Goal: Information Seeking & Learning: Learn about a topic

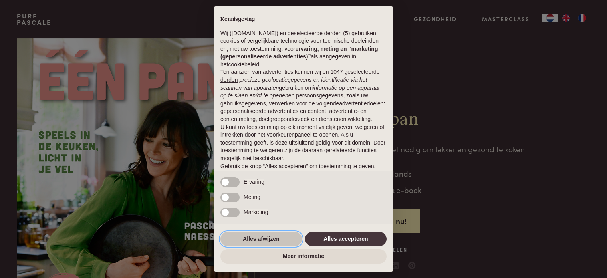
click at [274, 237] on button "Alles afwijzen" at bounding box center [260, 239] width 81 height 14
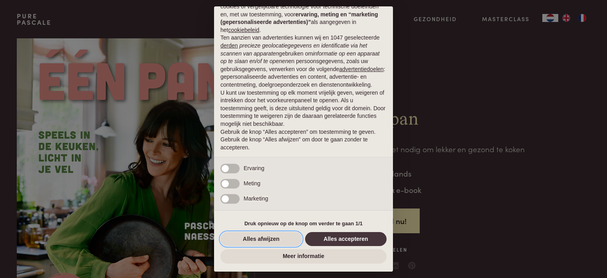
click at [274, 237] on button "Alles afwijzen" at bounding box center [260, 239] width 81 height 14
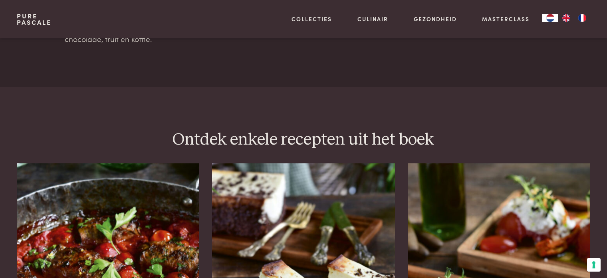
scroll to position [1127, 0]
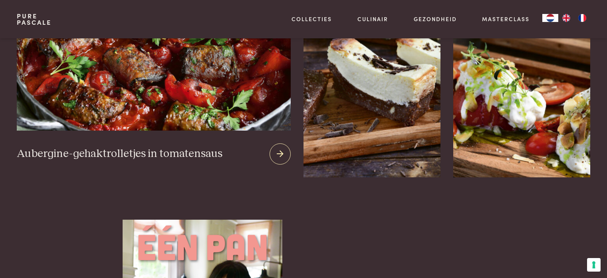
click at [94, 84] on img at bounding box center [154, 34] width 274 height 193
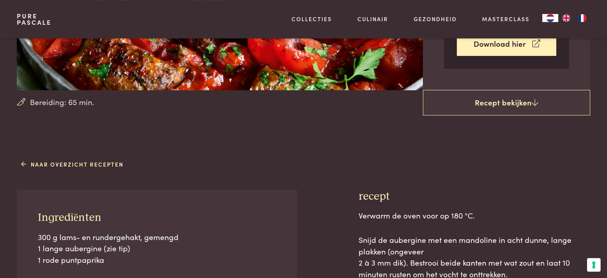
scroll to position [225, 0]
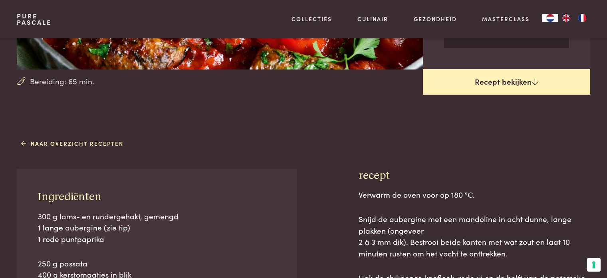
click at [504, 83] on link "Recept bekijken" at bounding box center [506, 82] width 167 height 26
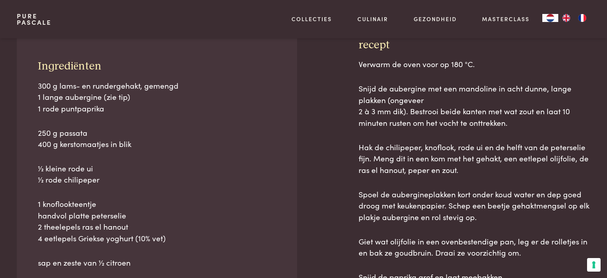
scroll to position [361, 0]
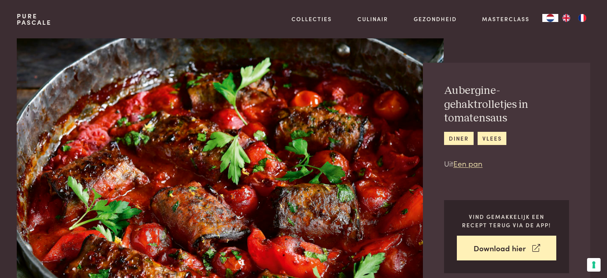
scroll to position [361, 0]
